Goal: Task Accomplishment & Management: Complete application form

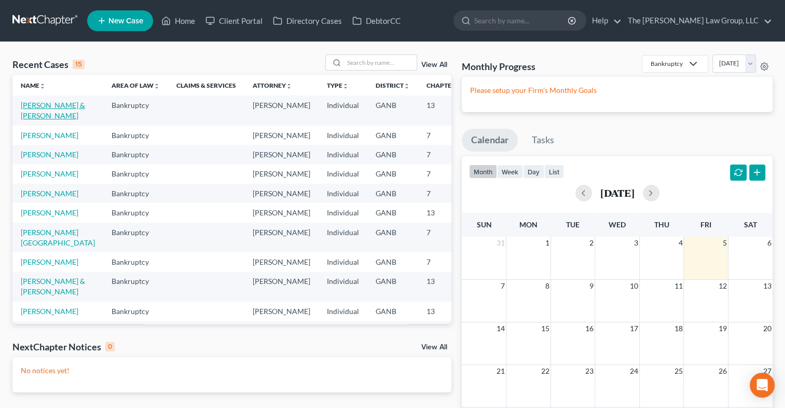
click at [30, 108] on link "[PERSON_NAME] & [PERSON_NAME]" at bounding box center [53, 110] width 64 height 19
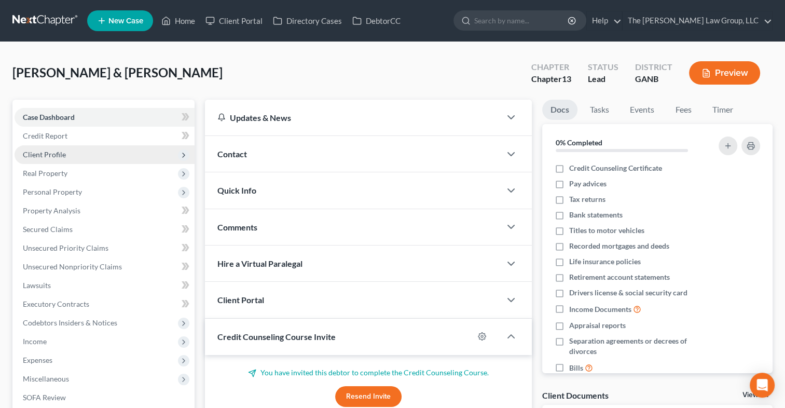
click at [60, 150] on span "Client Profile" at bounding box center [44, 154] width 43 height 9
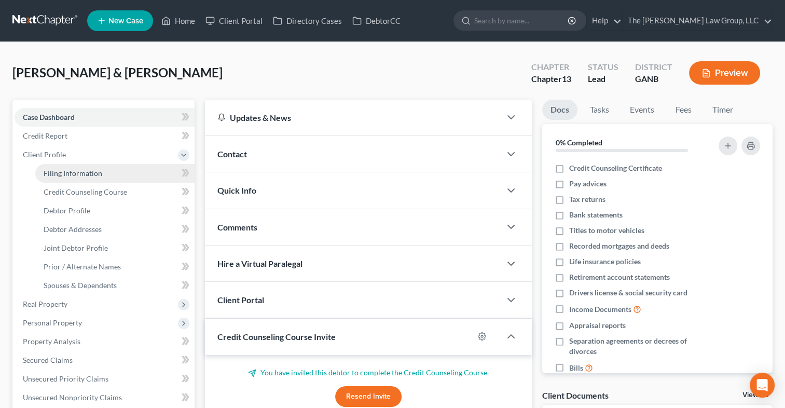
click at [71, 174] on span "Filing Information" at bounding box center [73, 173] width 59 height 9
select select "1"
select select "3"
select select "10"
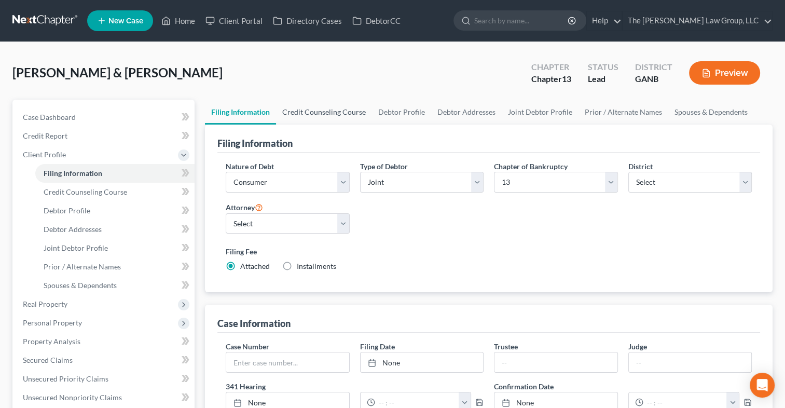
click at [315, 107] on link "Credit Counseling Course" at bounding box center [324, 112] width 96 height 25
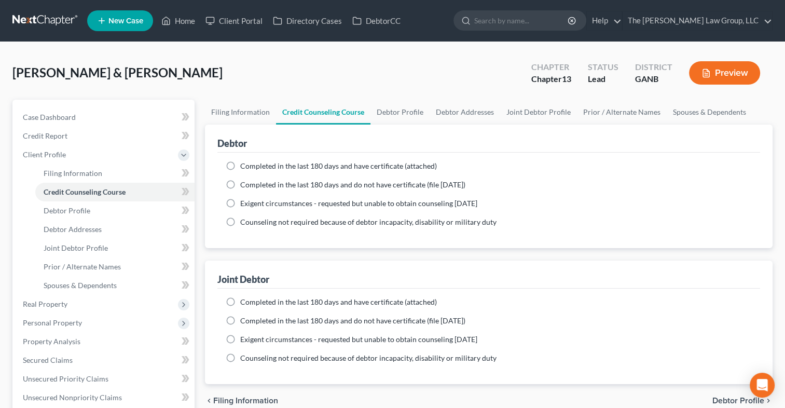
click at [240, 163] on label "Completed in the last 180 days and have certificate (attached)" at bounding box center [338, 166] width 197 height 10
click at [244, 163] on input "Completed in the last 180 days and have certificate (attached)" at bounding box center [247, 164] width 7 height 7
radio input "true"
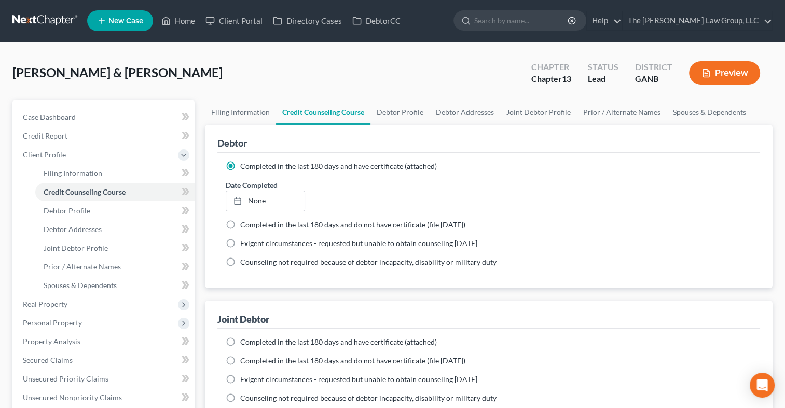
click at [240, 340] on label "Completed in the last 180 days and have certificate (attached)" at bounding box center [338, 342] width 197 height 10
click at [244, 340] on input "Completed in the last 180 days and have certificate (attached)" at bounding box center [247, 340] width 7 height 7
radio input "true"
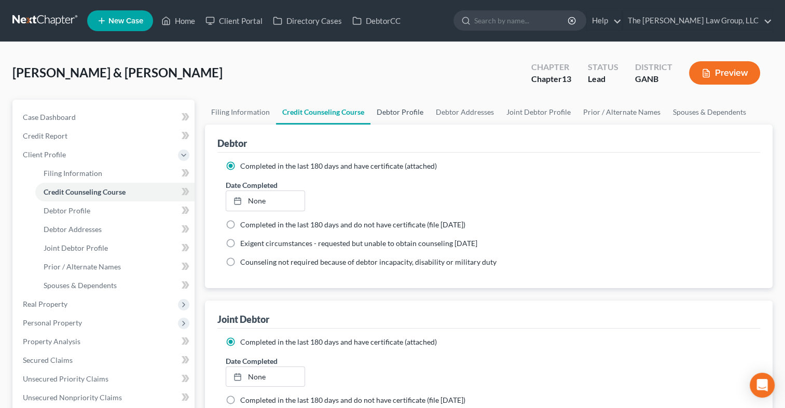
click at [399, 107] on link "Debtor Profile" at bounding box center [400, 112] width 59 height 25
select select "1"
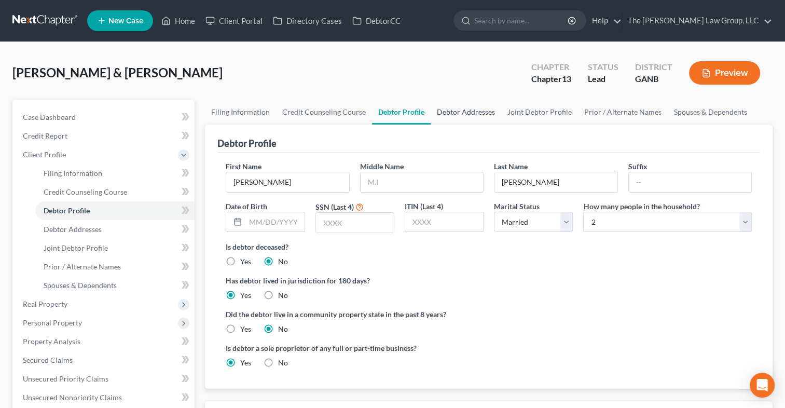
click at [459, 108] on link "Debtor Addresses" at bounding box center [466, 112] width 71 height 25
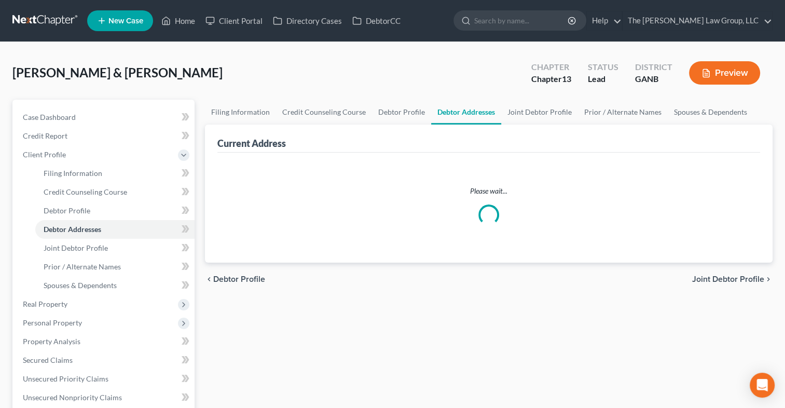
select select "0"
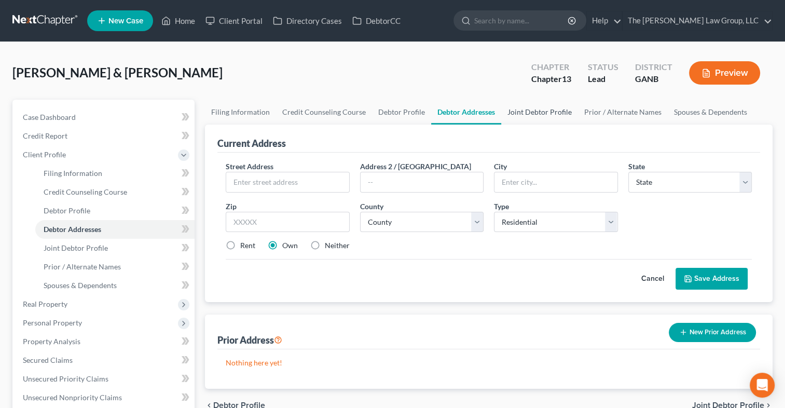
click at [525, 111] on link "Joint Debtor Profile" at bounding box center [539, 112] width 77 height 25
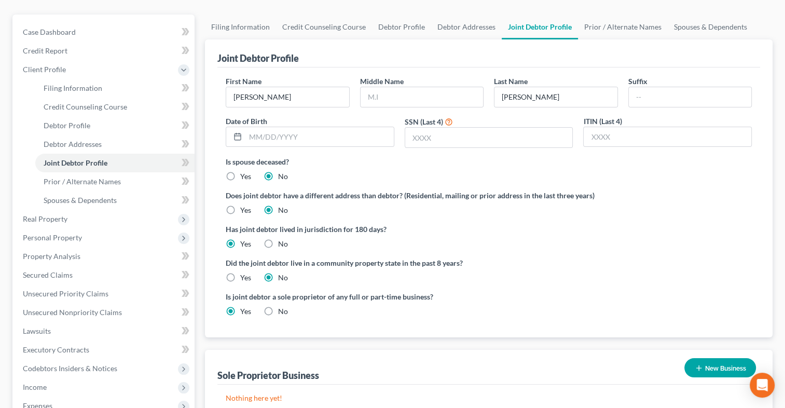
scroll to position [86, 0]
click at [123, 177] on link "Prior / Alternate Names" at bounding box center [114, 181] width 159 height 19
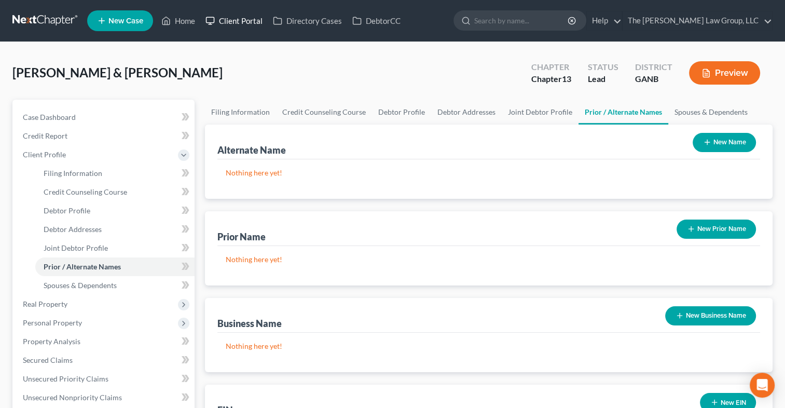
click at [239, 25] on link "Client Portal" at bounding box center [233, 20] width 67 height 19
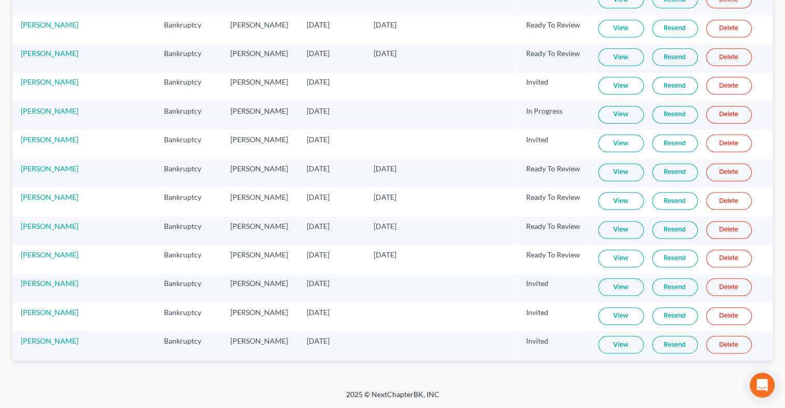
scroll to position [1171, 0]
click at [629, 37] on link "View" at bounding box center [621, 29] width 46 height 18
